Goal: Find specific page/section: Find specific page/section

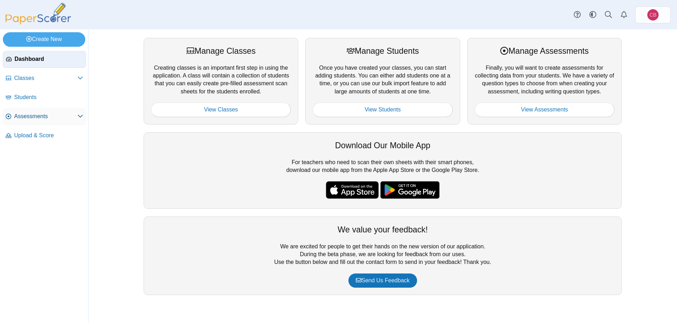
click at [36, 114] on span "Assessments" at bounding box center [45, 117] width 63 height 8
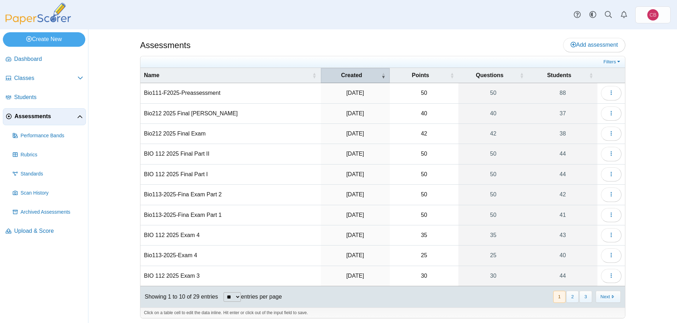
click at [373, 75] on div "Created" at bounding box center [351, 75] width 55 height 8
click at [373, 75] on div "Created" at bounding box center [352, 75] width 55 height 8
click at [567, 92] on link "88" at bounding box center [562, 93] width 69 height 20
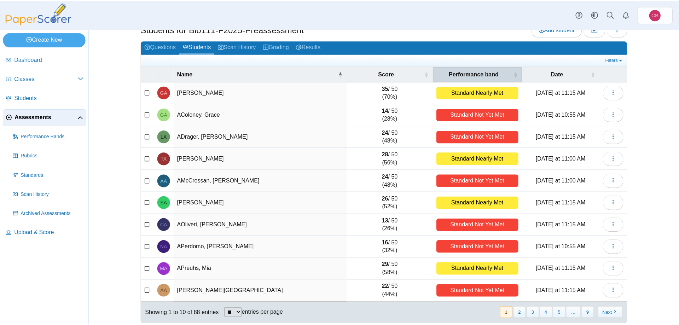
scroll to position [29, 0]
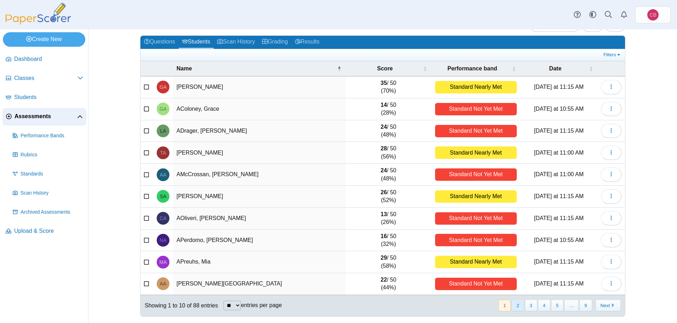
click at [522, 305] on button "2" at bounding box center [518, 306] width 12 height 12
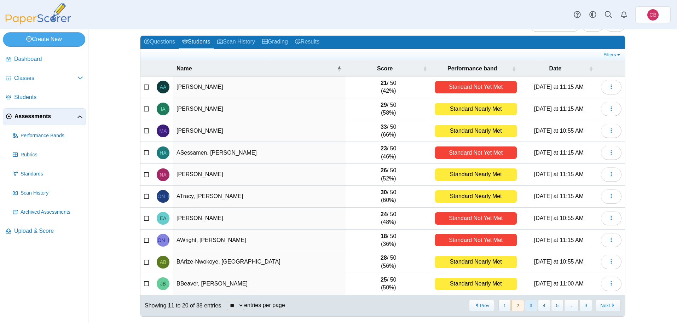
click at [530, 305] on button "3" at bounding box center [531, 306] width 12 height 12
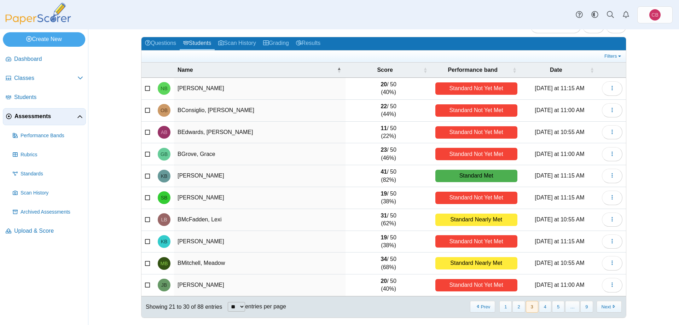
scroll to position [27, 0]
